Goal: Navigation & Orientation: Find specific page/section

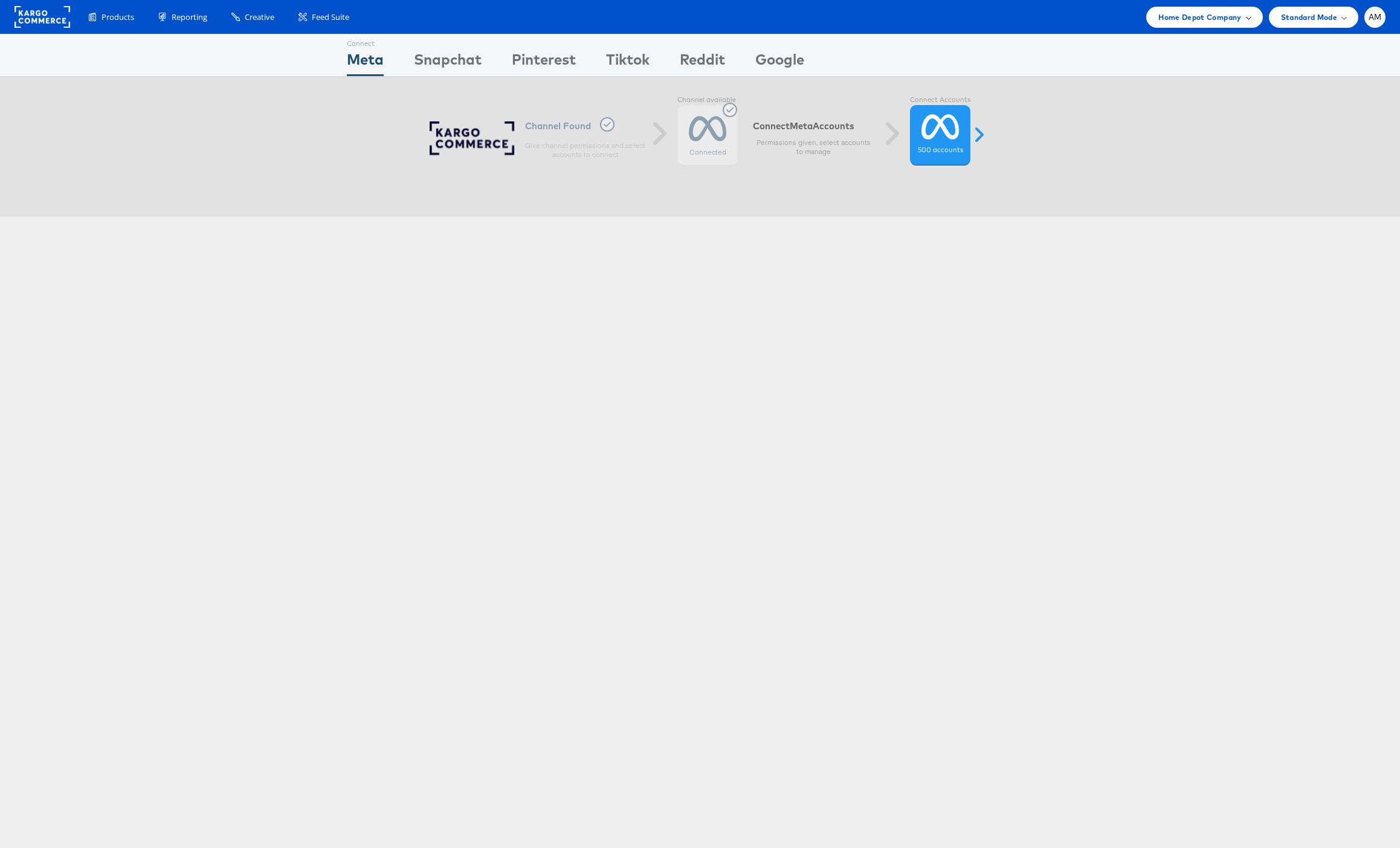
click at [1190, 19] on span "Home Depot Company" at bounding box center [1200, 17] width 83 height 13
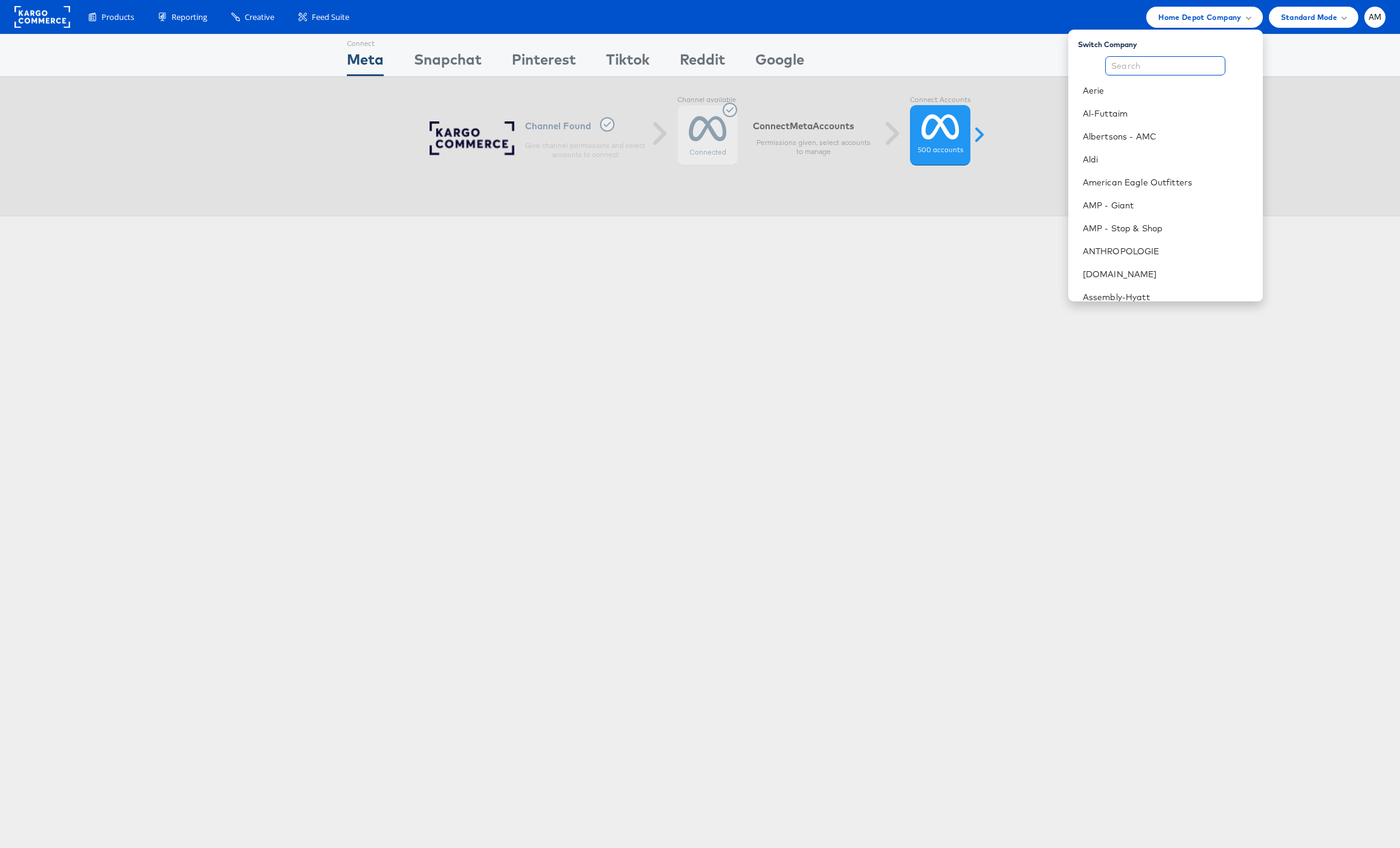
click at [1136, 66] on input "text" at bounding box center [1165, 66] width 120 height 19
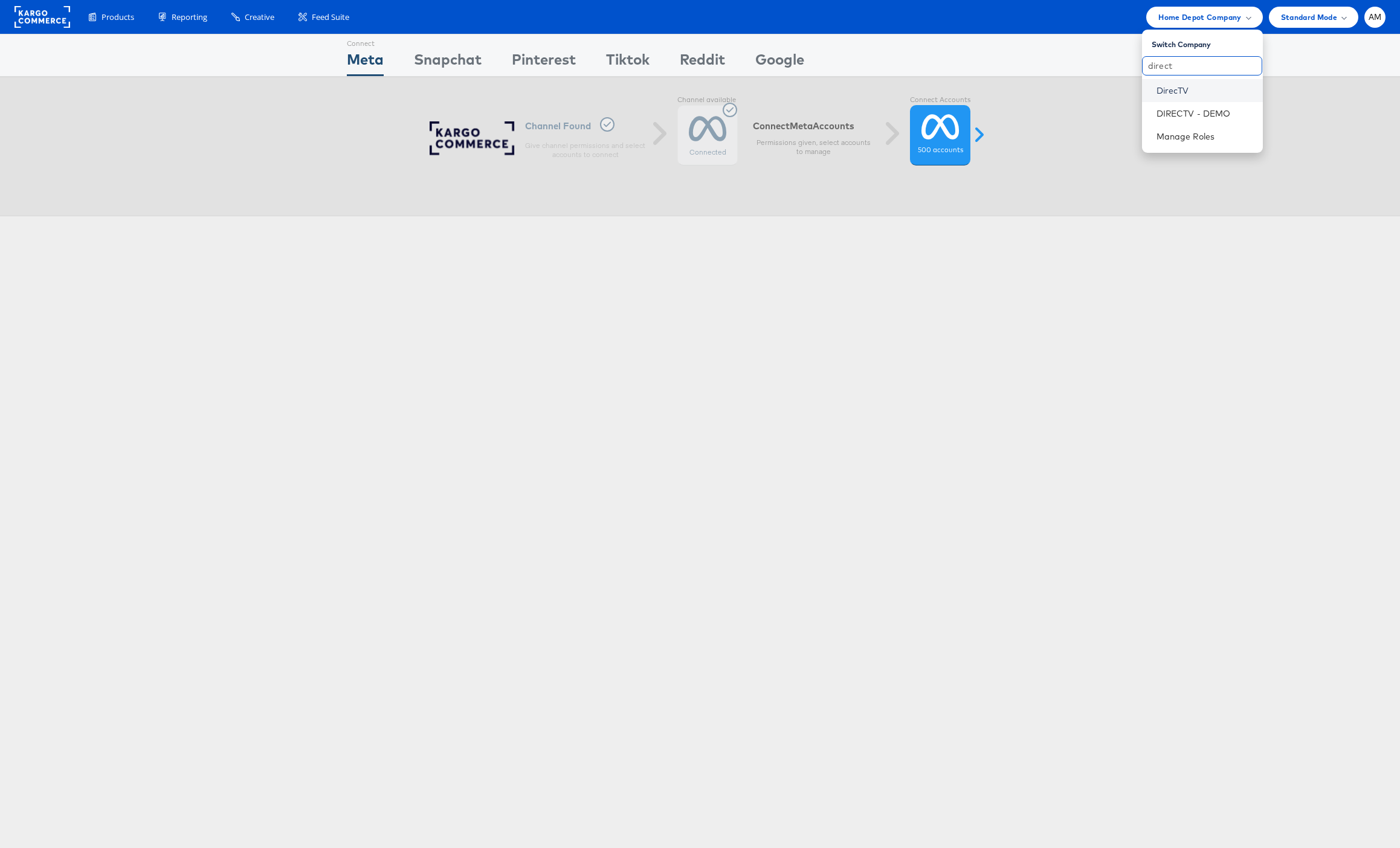
type input "direct"
click at [1175, 88] on link "DirecTV" at bounding box center [1205, 90] width 97 height 12
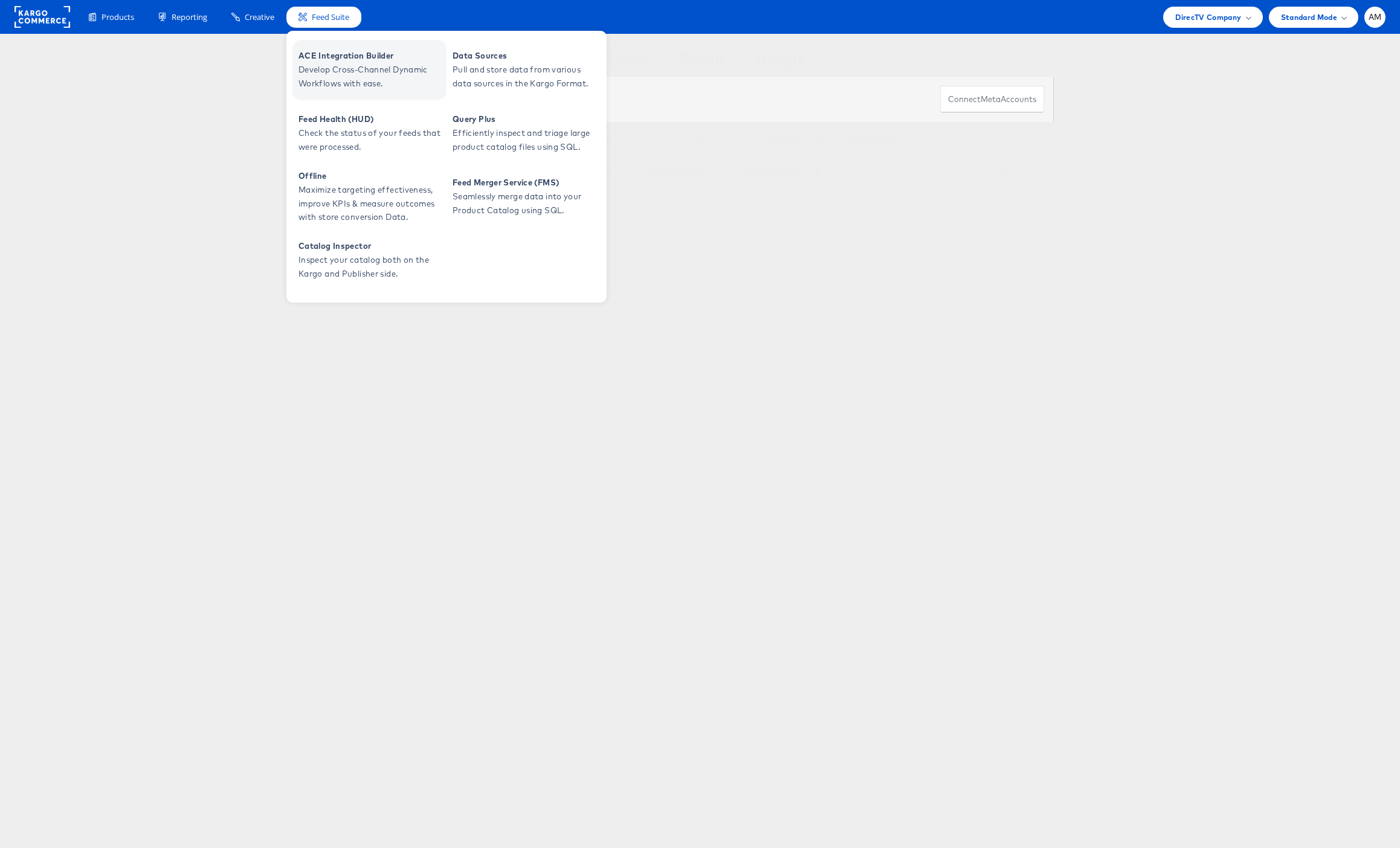
click at [335, 52] on span "ACE Integration Builder" at bounding box center [370, 56] width 145 height 14
